Goal: Task Accomplishment & Management: Manage account settings

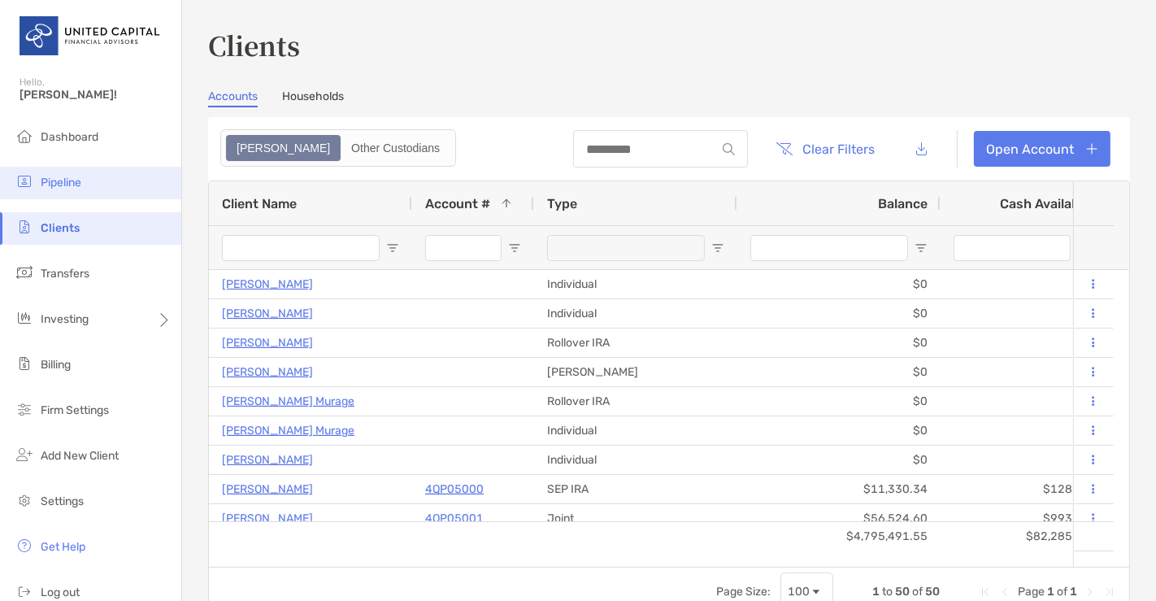
click at [64, 187] on span "Pipeline" at bounding box center [61, 183] width 41 height 14
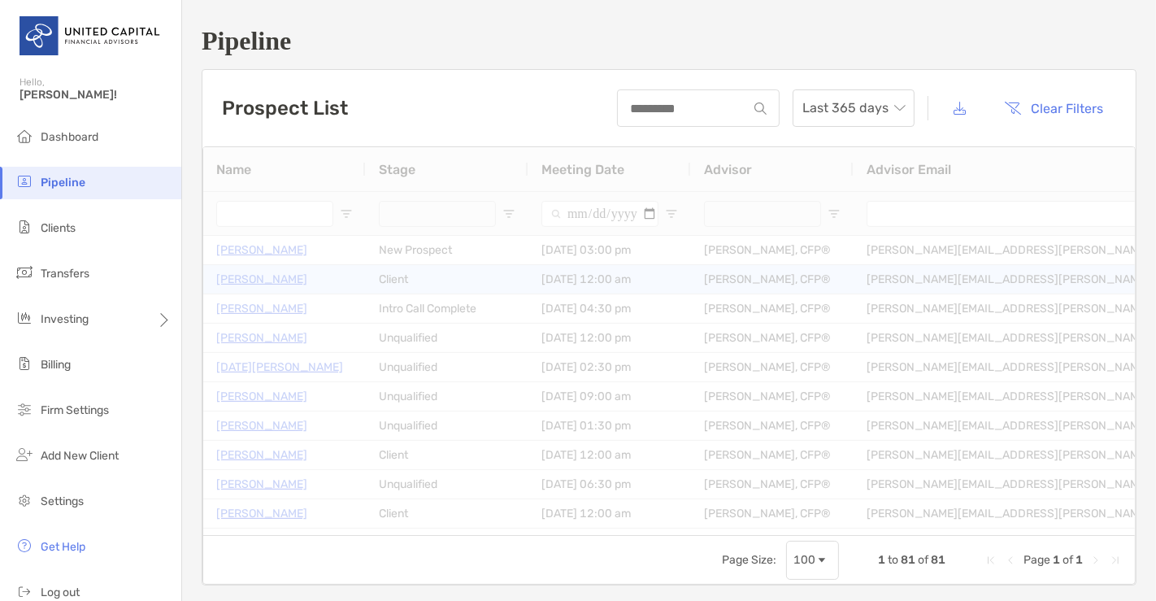
type input "**********"
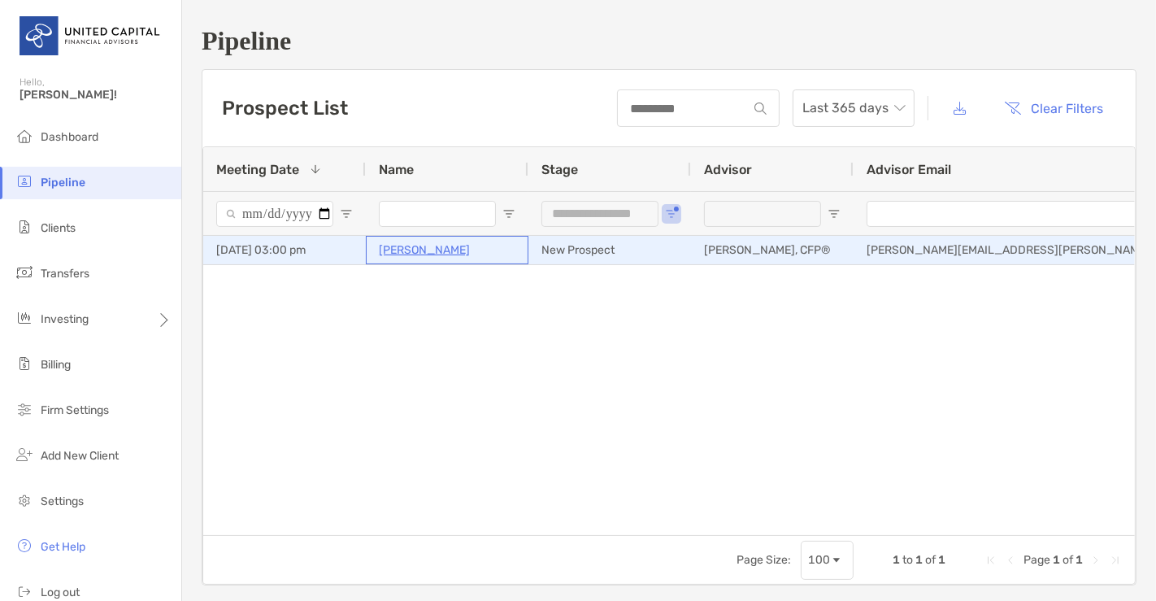
click at [389, 242] on p "Melissa Funk-Keller" at bounding box center [424, 250] width 91 height 20
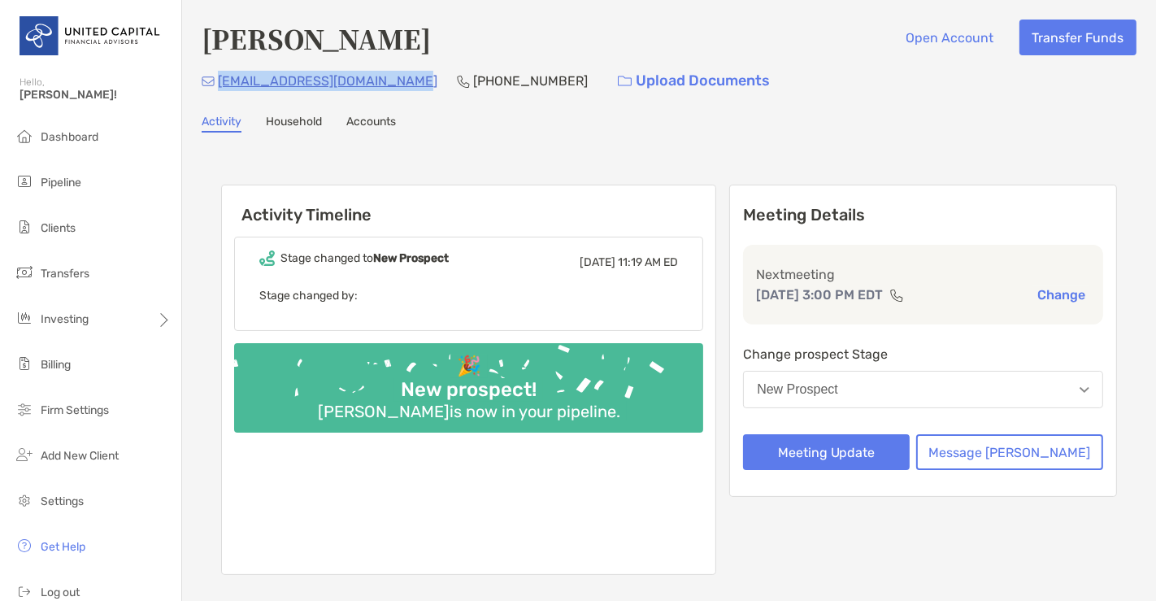
drag, startPoint x: 404, startPoint y: 79, endPoint x: 220, endPoint y: 88, distance: 184.0
click at [220, 88] on div "melissafunkkeller@gmail.com (301) 992-9051 Upload Documents" at bounding box center [669, 80] width 935 height 35
copy p "melissafunkkeller@gmail.com"
click at [1003, 459] on button "Message Zoe" at bounding box center [1009, 452] width 187 height 36
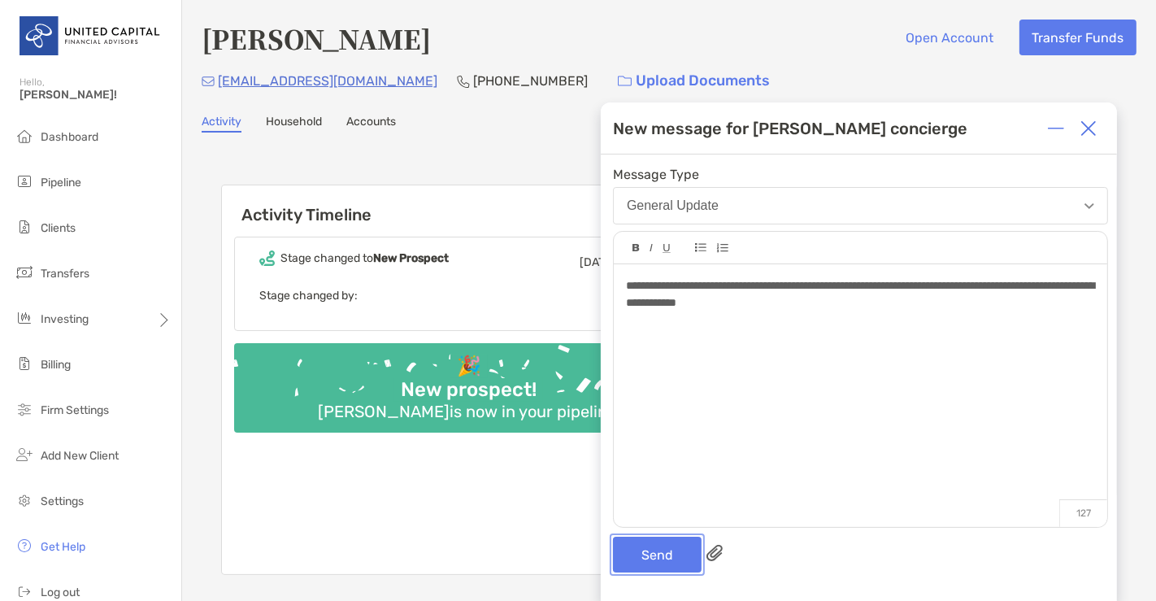
click at [670, 545] on button "Send" at bounding box center [657, 555] width 89 height 36
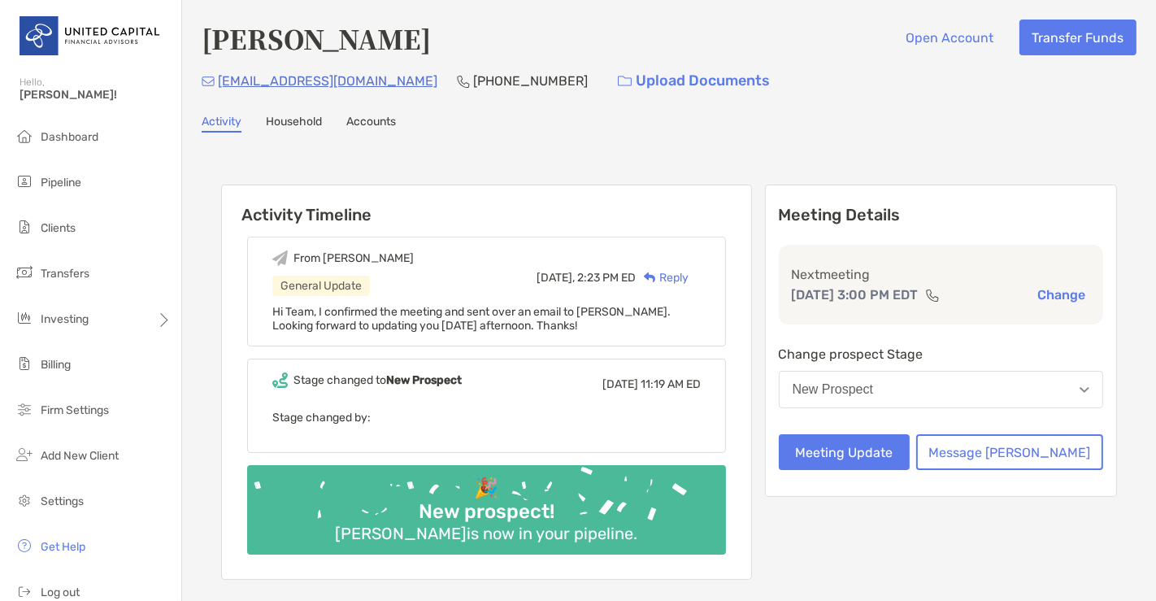
click at [670, 545] on div "🎉 New prospect! Melissa Funk-Keller is now in your pipeline." at bounding box center [486, 509] width 479 height 89
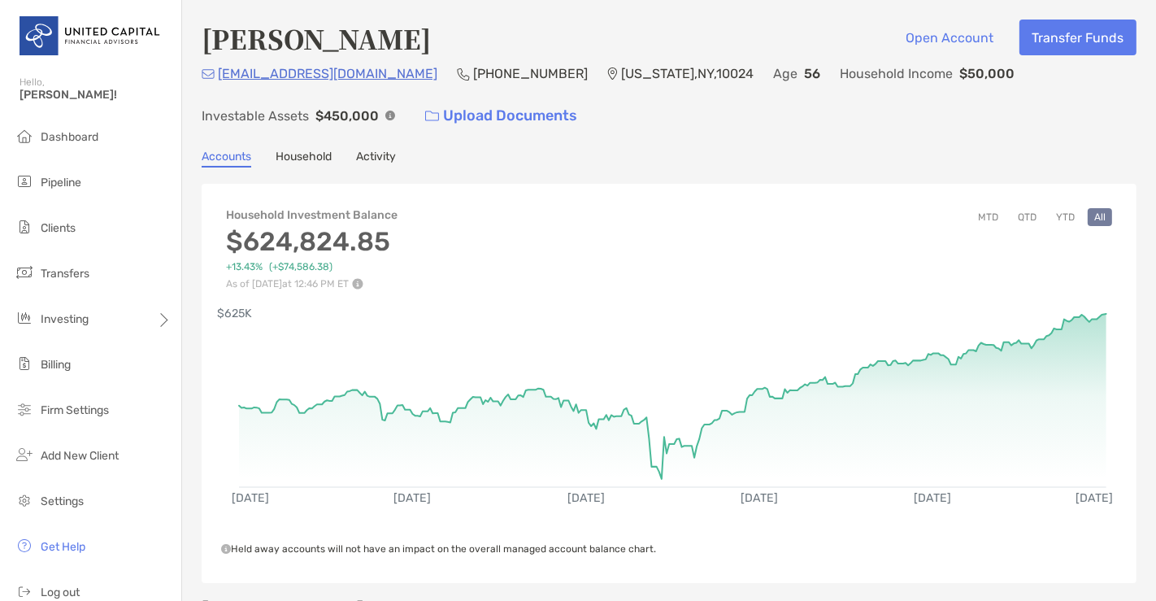
scroll to position [429, 0]
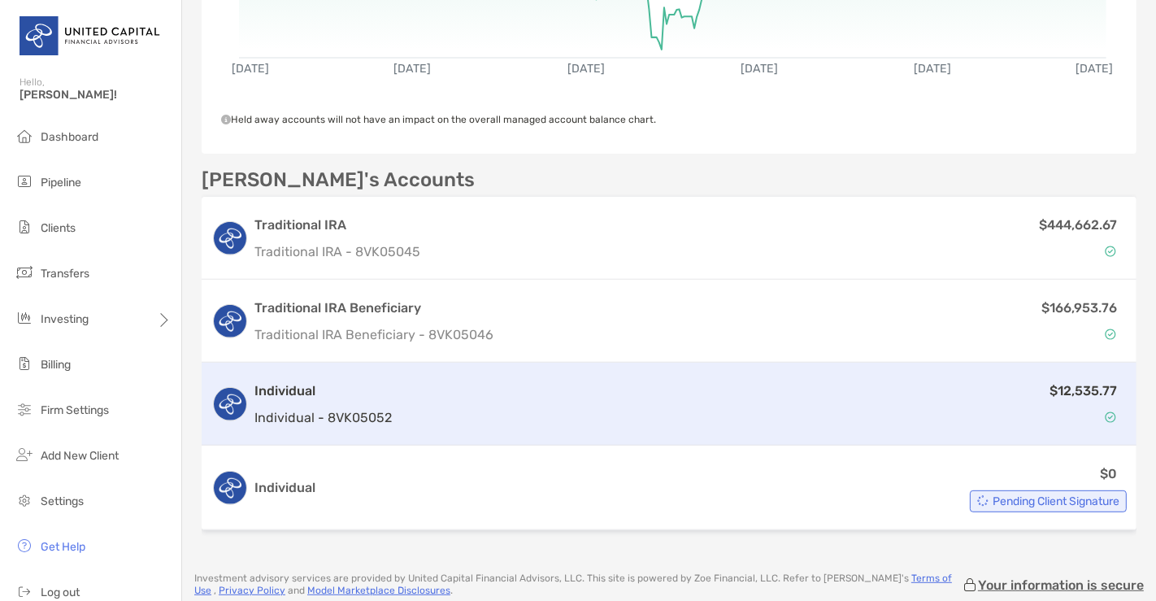
click at [424, 383] on div "$12,535.77" at bounding box center [762, 404] width 729 height 47
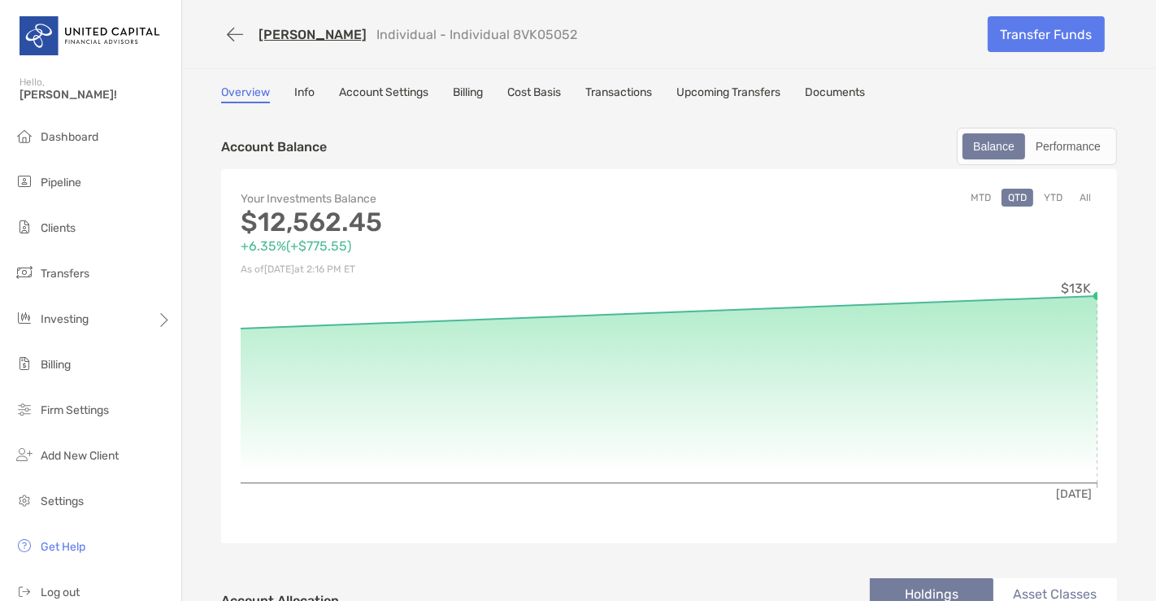
click at [364, 85] on link "Account Settings" at bounding box center [383, 94] width 89 height 18
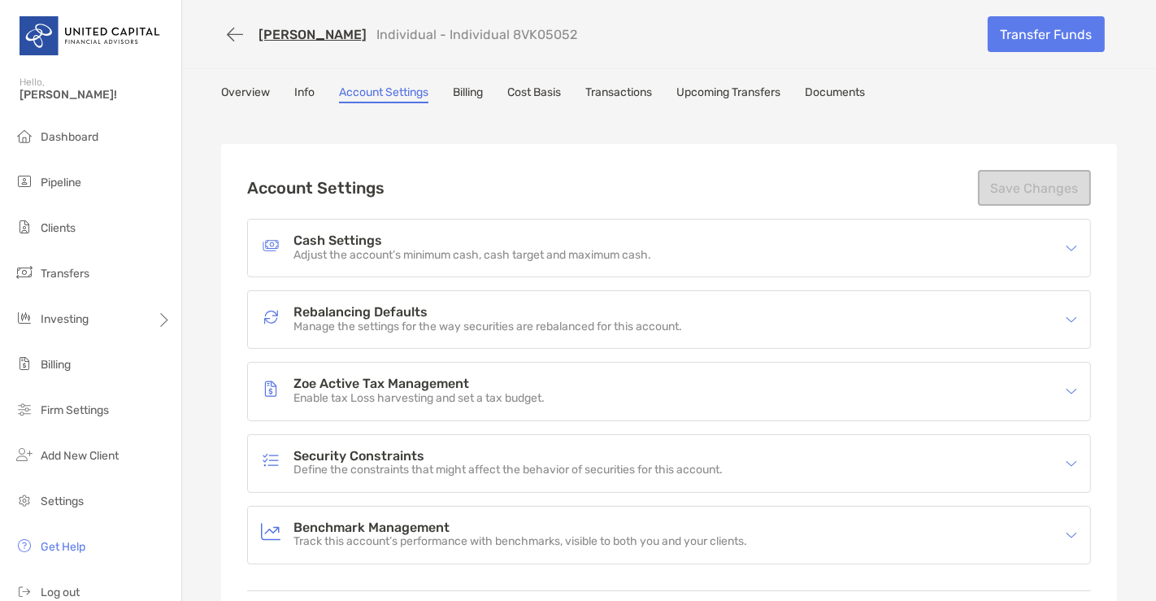
click at [432, 331] on div "Rebalancing Defaults Manage the settings for the way securities are rebalanced …" at bounding box center [658, 319] width 795 height 37
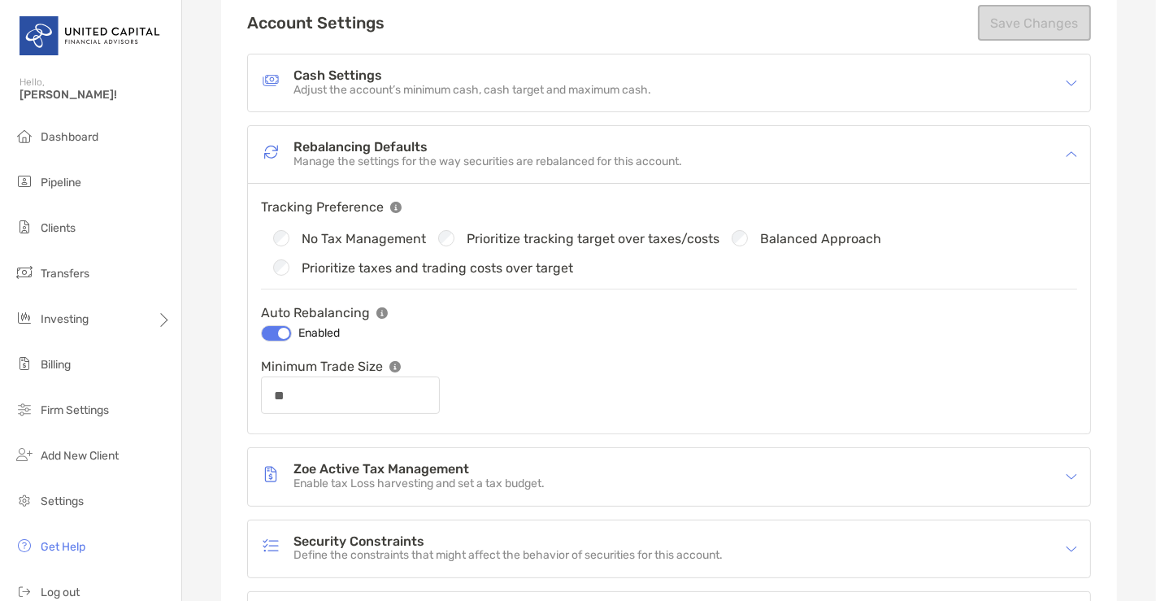
scroll to position [167, 0]
click at [277, 324] on div at bounding box center [276, 332] width 31 height 16
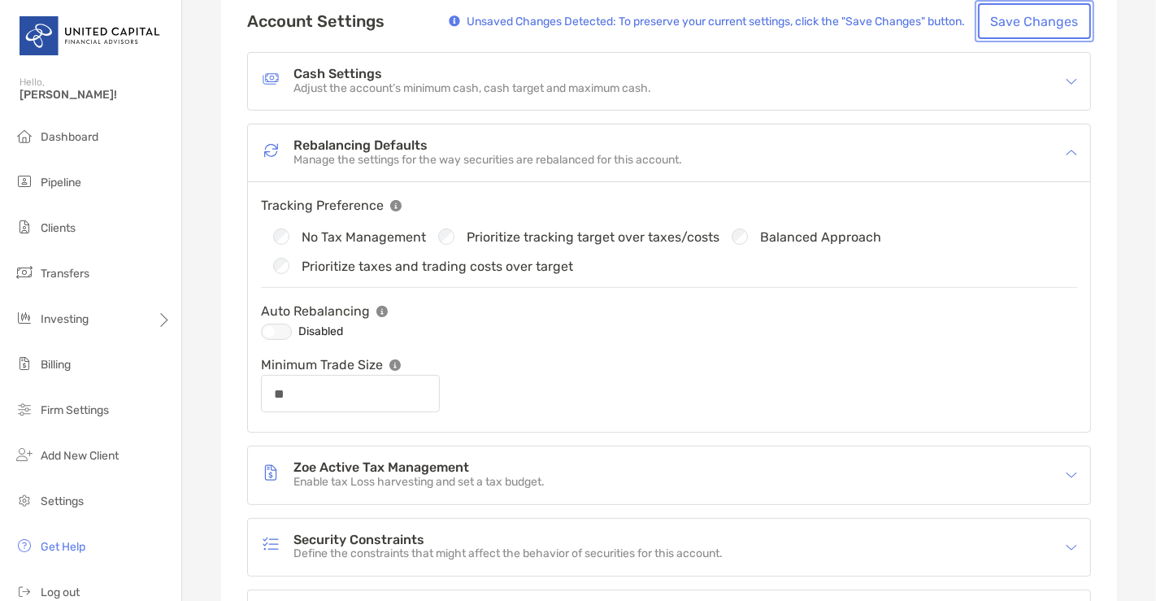
click at [1053, 20] on button "Save Changes" at bounding box center [1034, 21] width 113 height 36
type input "**"
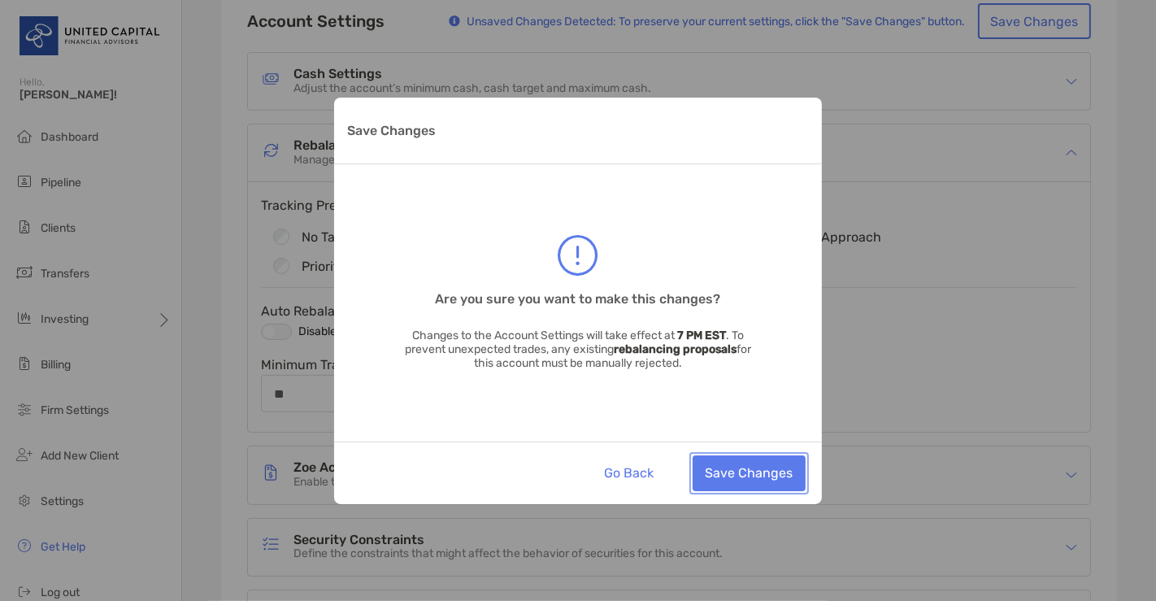
click at [757, 485] on button "Save Changes" at bounding box center [749, 473] width 113 height 36
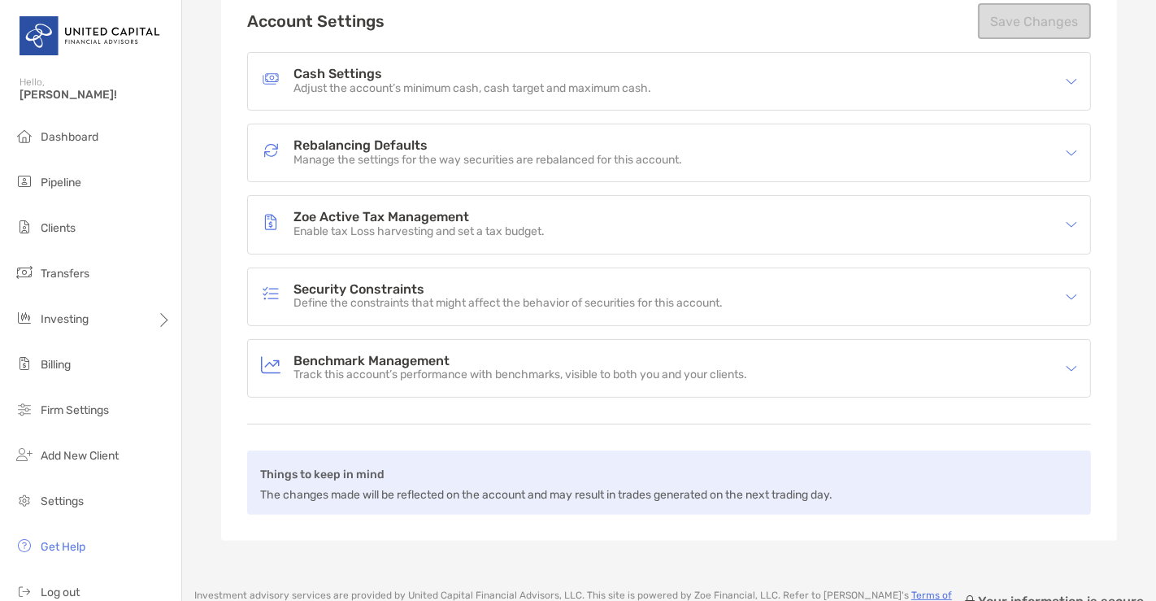
click at [768, 359] on div "Benchmark Management Track this account’s performance with benchmarks, visible …" at bounding box center [658, 368] width 795 height 37
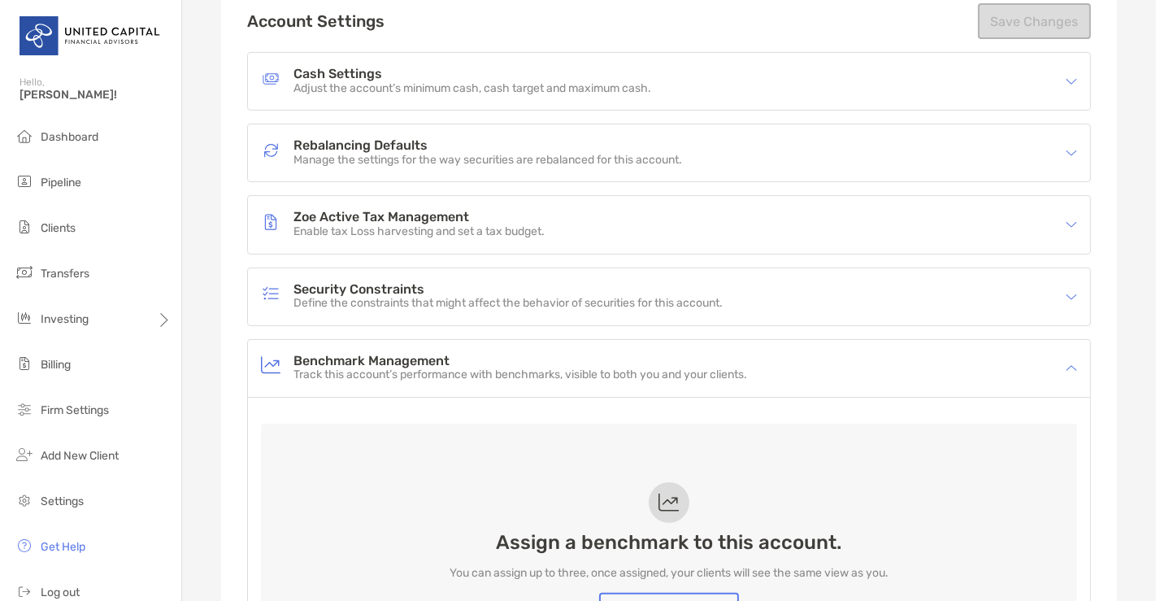
click at [768, 359] on div "Benchmark Management Track this account’s performance with benchmarks, visible …" at bounding box center [658, 368] width 795 height 37
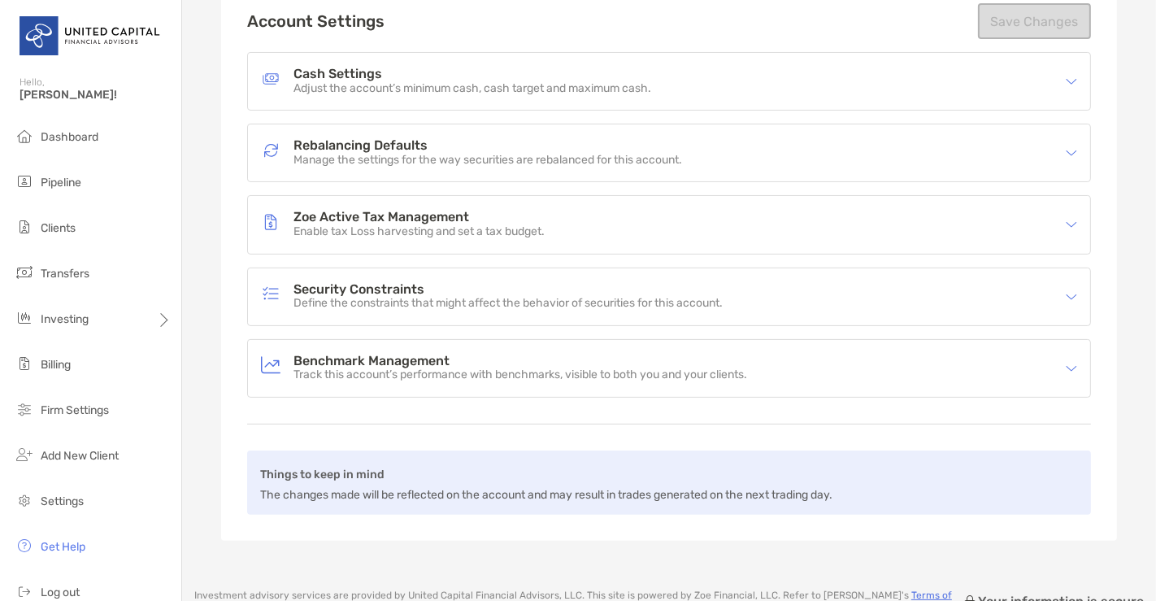
scroll to position [0, 0]
